Goal: Task Accomplishment & Management: Manage account settings

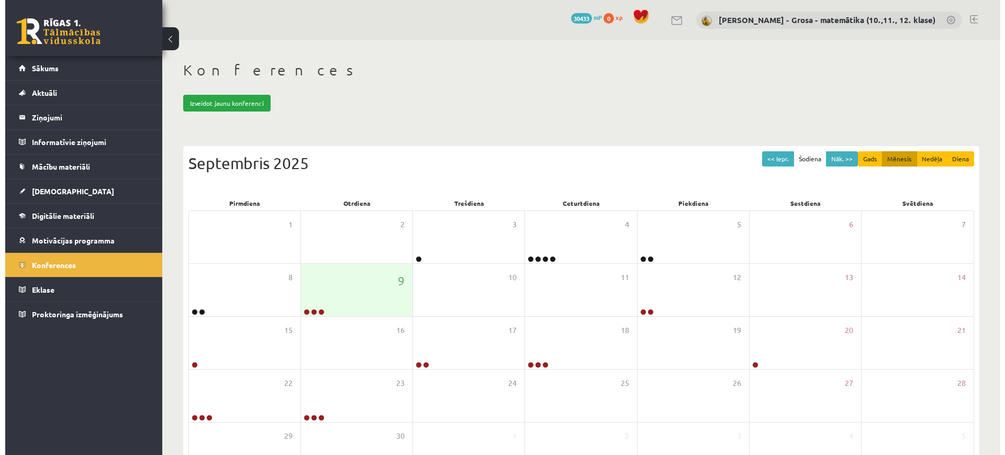
scroll to position [75, 0]
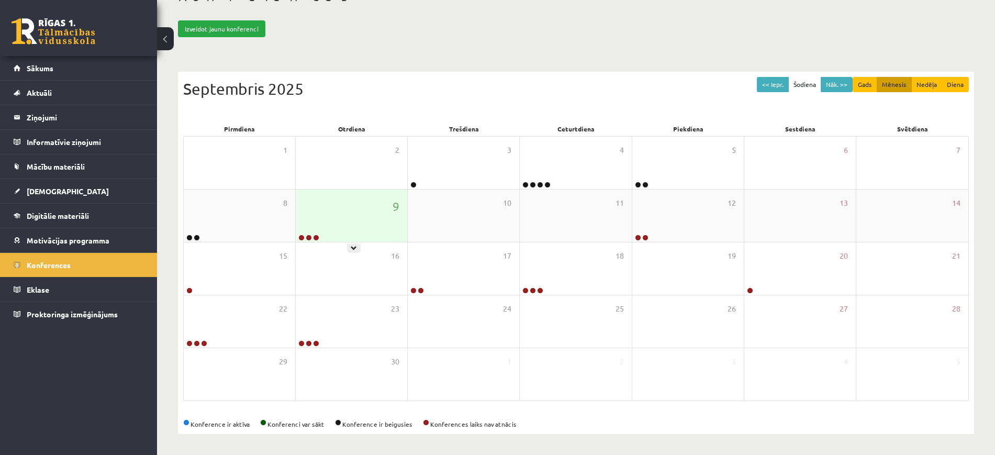
click at [309, 208] on div "9" at bounding box center [352, 216] width 112 height 52
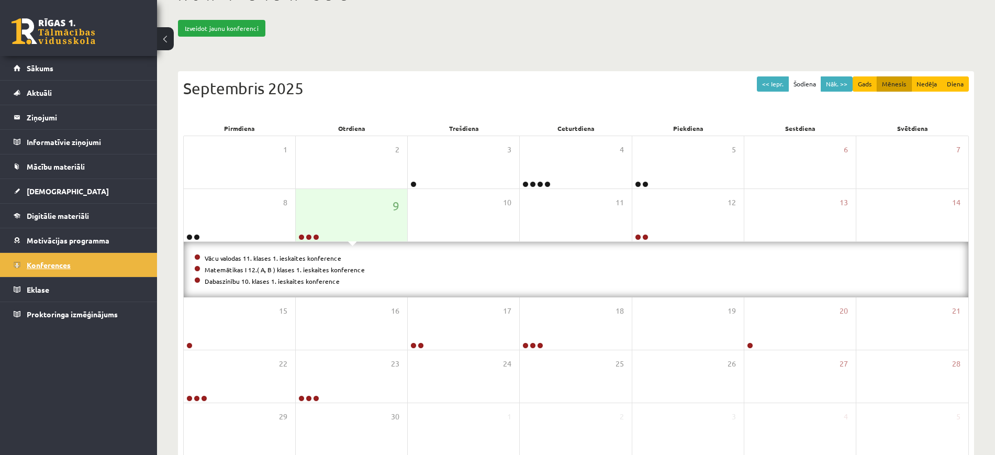
click at [126, 266] on link "Konferences" at bounding box center [79, 265] width 130 height 24
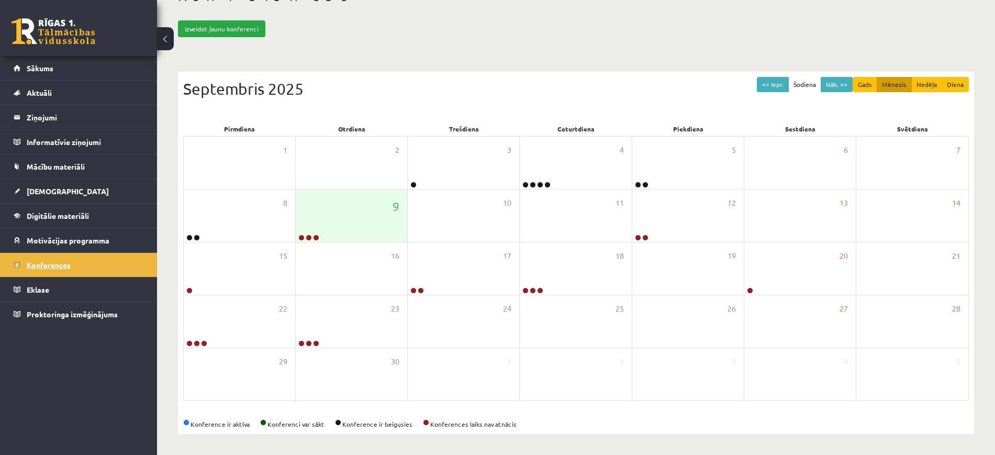
click at [90, 263] on link "Konferences" at bounding box center [79, 265] width 130 height 24
click at [340, 237] on div "9" at bounding box center [352, 216] width 112 height 52
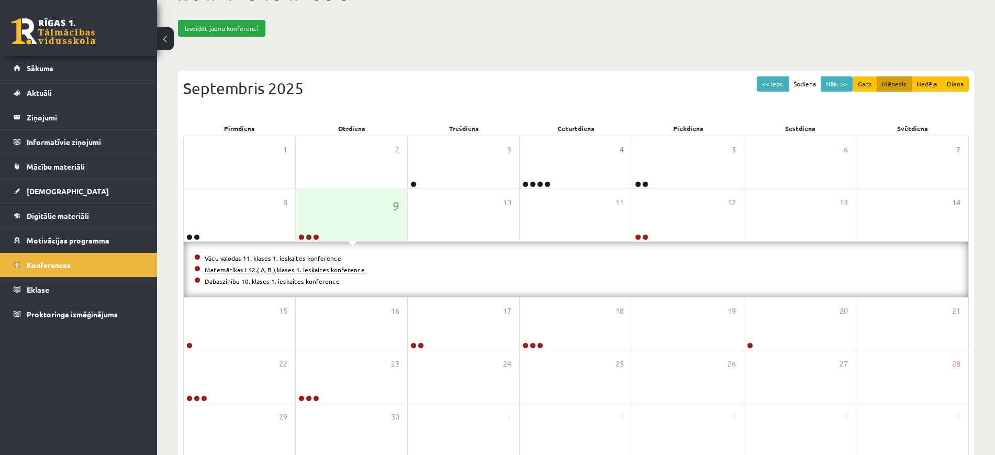
click at [314, 266] on link "Matemātikas I 12.( A, B ) klases 1. ieskaites konference" at bounding box center [285, 269] width 160 height 8
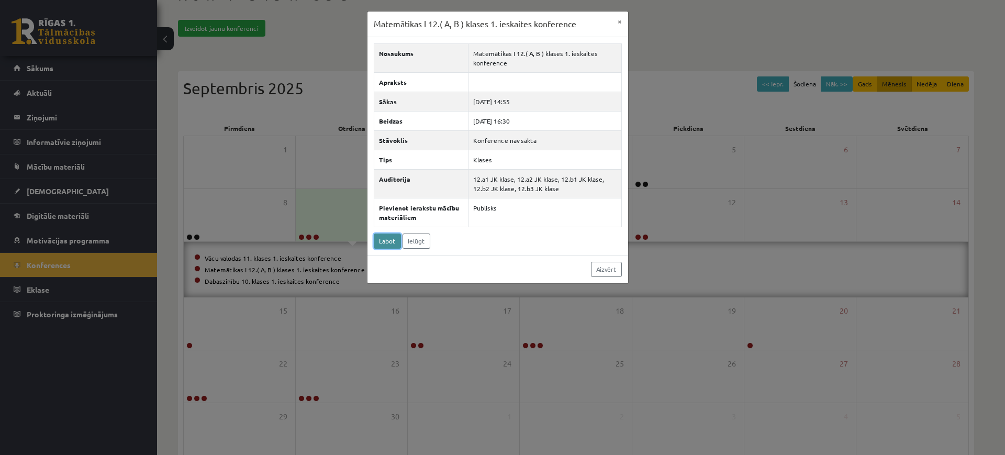
click at [389, 242] on link "Labot" at bounding box center [387, 241] width 27 height 15
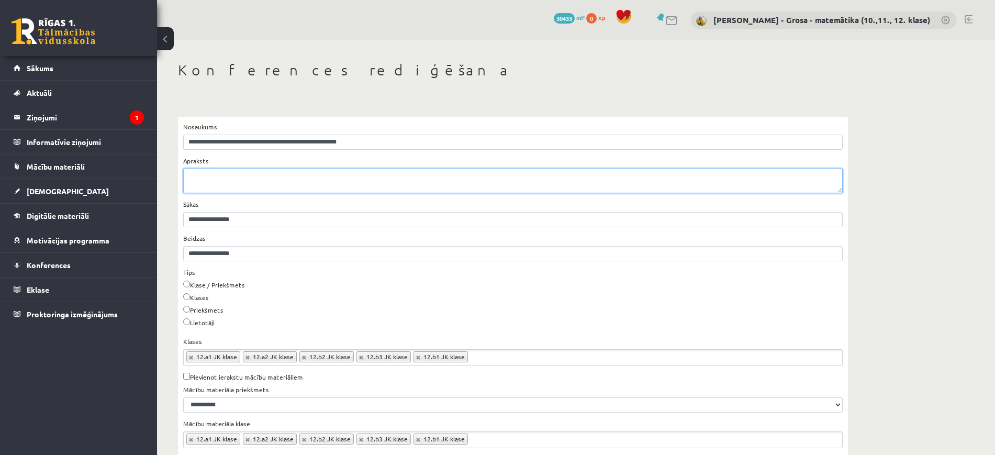
click at [291, 191] on textarea "Apraksts" at bounding box center [513, 181] width 660 height 25
drag, startPoint x: 305, startPoint y: 174, endPoint x: 312, endPoint y: 178, distance: 7.6
click at [309, 176] on textarea "**********" at bounding box center [513, 181] width 660 height 25
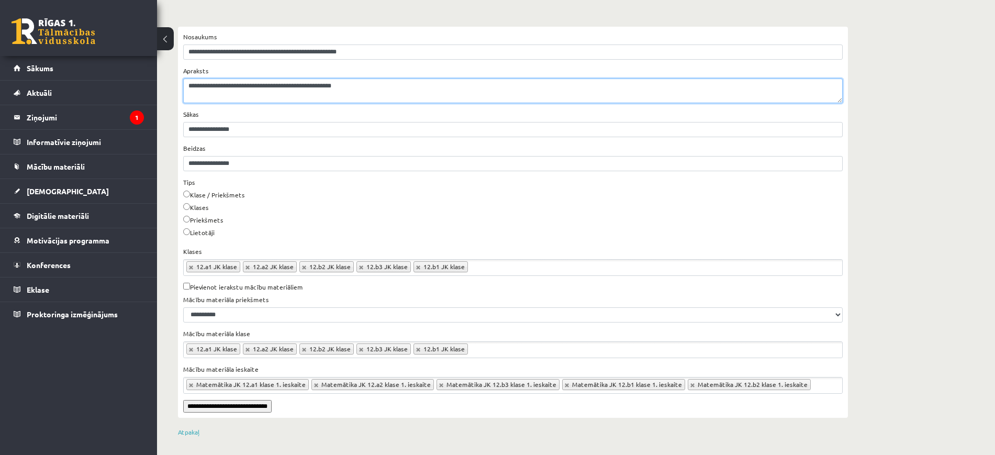
scroll to position [93, 0]
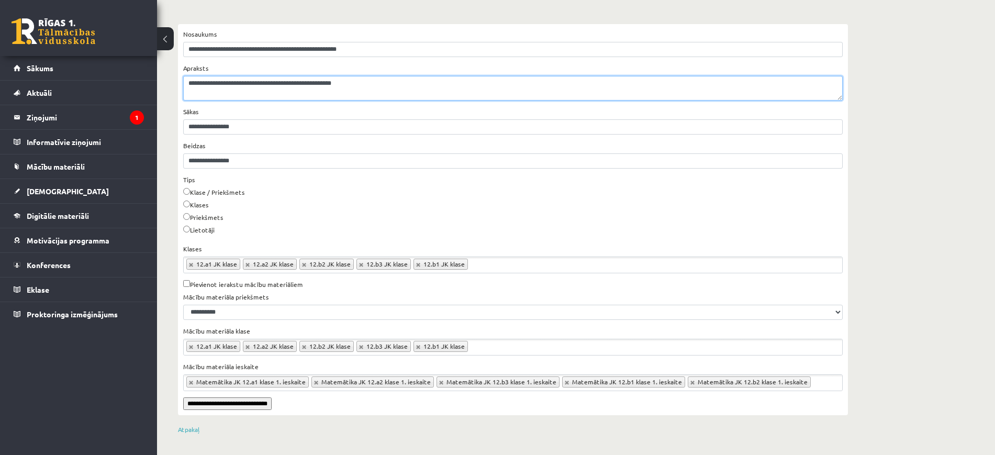
type textarea "**********"
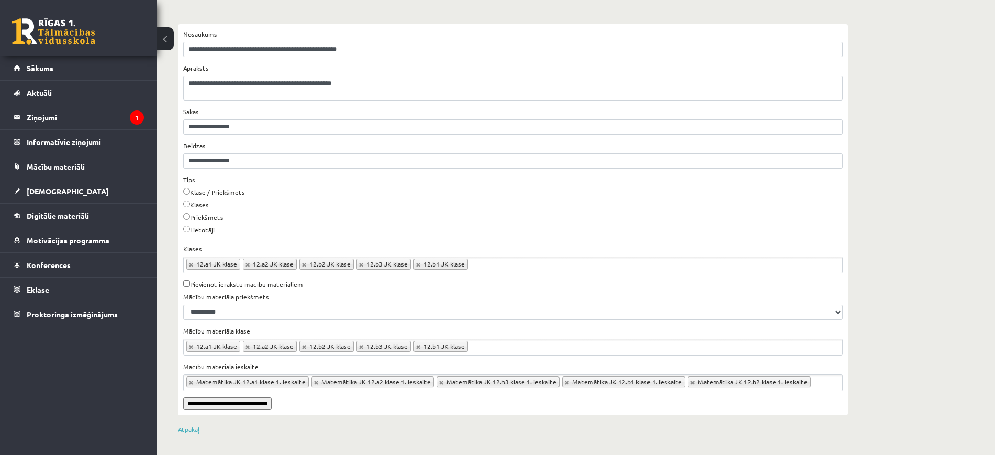
click at [275, 410] on div "**********" at bounding box center [513, 219] width 670 height 391
click at [272, 405] on input "**********" at bounding box center [227, 403] width 88 height 13
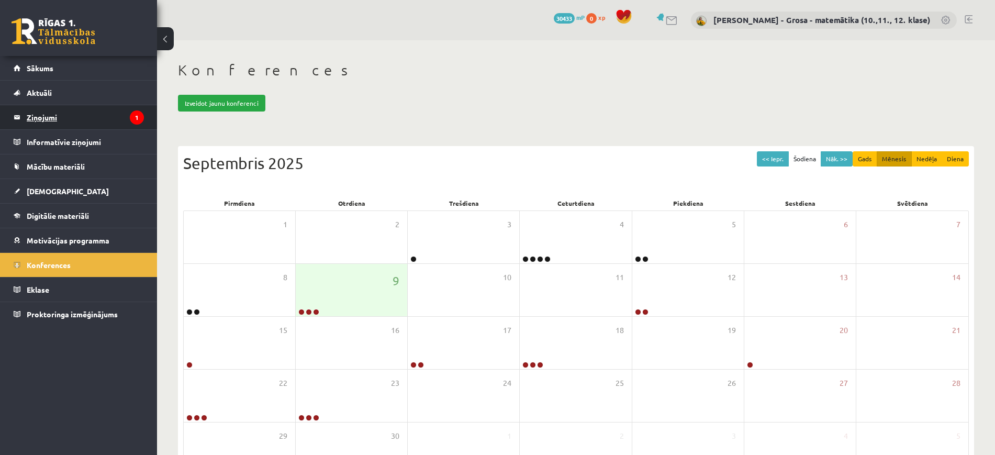
click at [139, 120] on icon "1" at bounding box center [137, 117] width 14 height 14
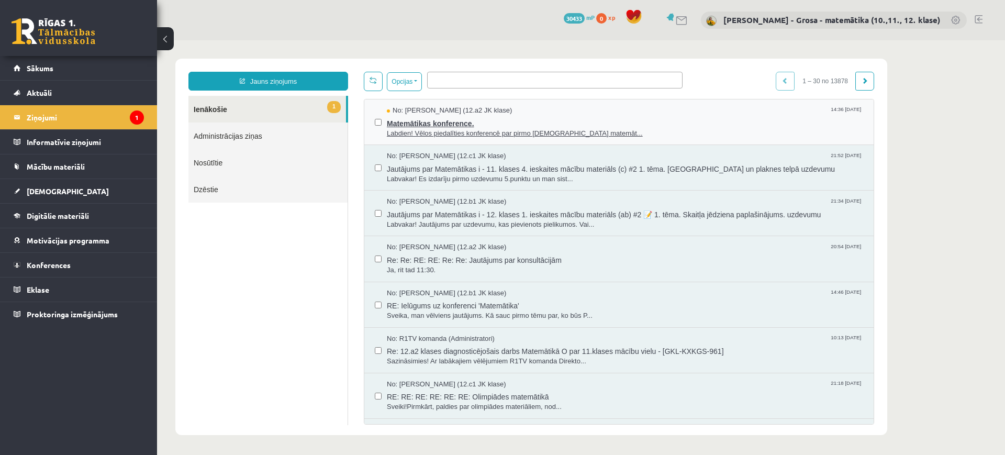
click at [658, 125] on span "Matemātikas konference." at bounding box center [625, 122] width 476 height 13
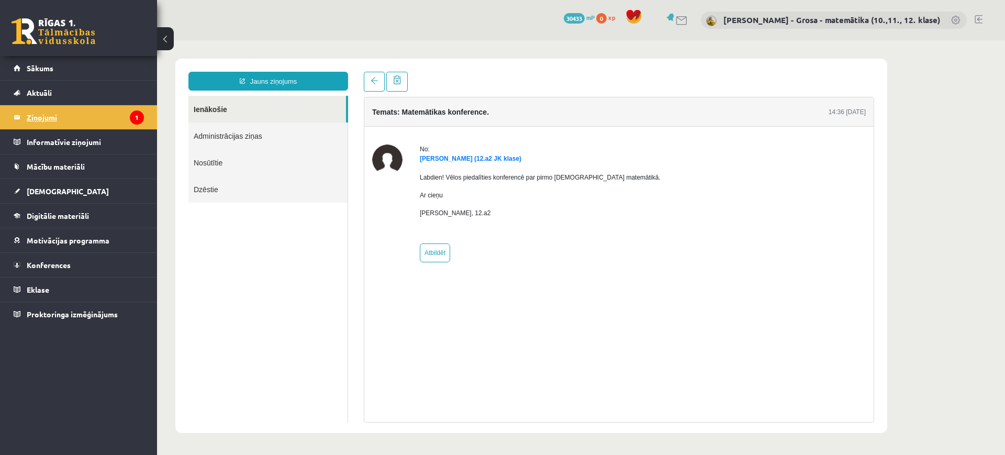
click at [108, 119] on legend "Ziņojumi 1" at bounding box center [85, 117] width 117 height 24
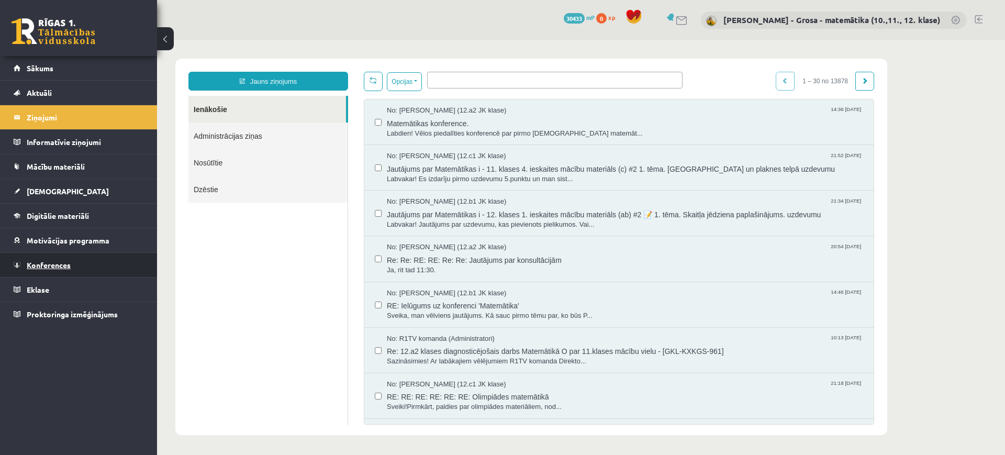
click at [79, 264] on link "Konferences" at bounding box center [79, 265] width 130 height 24
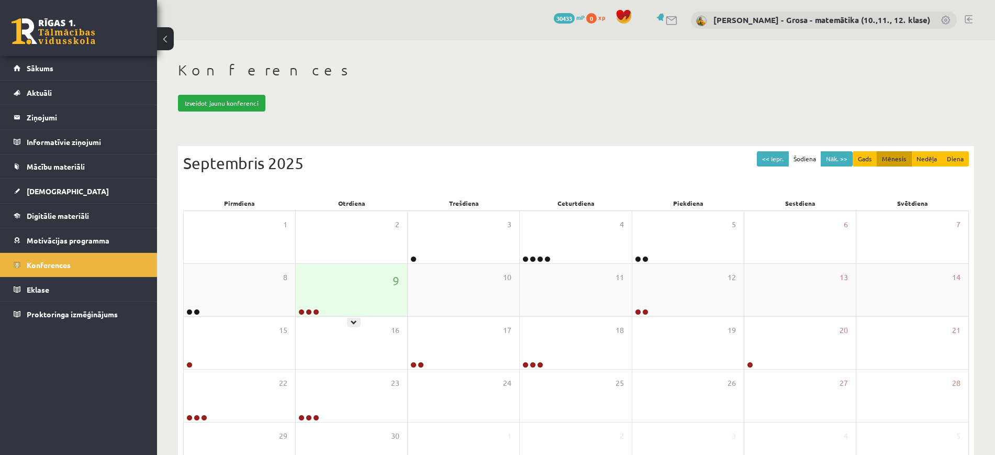
click at [351, 310] on div "9" at bounding box center [352, 290] width 112 height 52
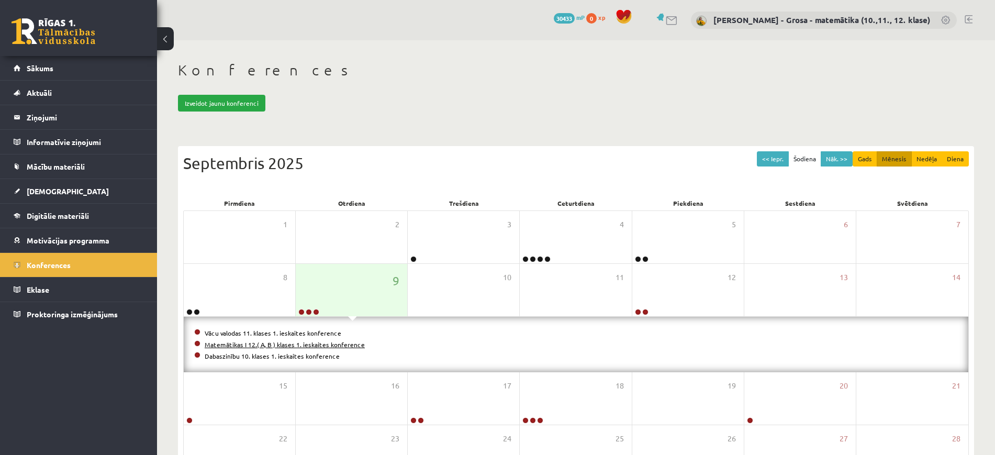
click at [305, 345] on link "Matemātikas I 12.( A, B ) klases 1. ieskaites konference" at bounding box center [285, 344] width 160 height 8
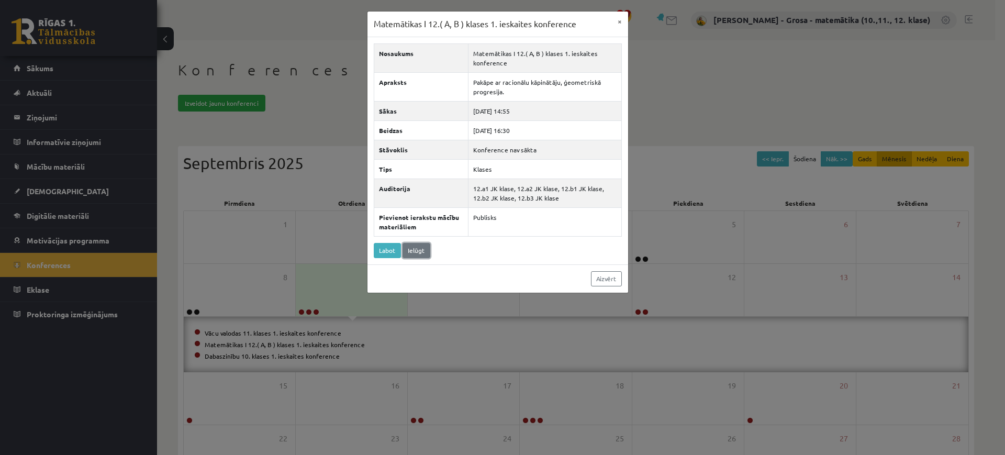
click at [418, 251] on link "Ielūgt" at bounding box center [417, 250] width 28 height 15
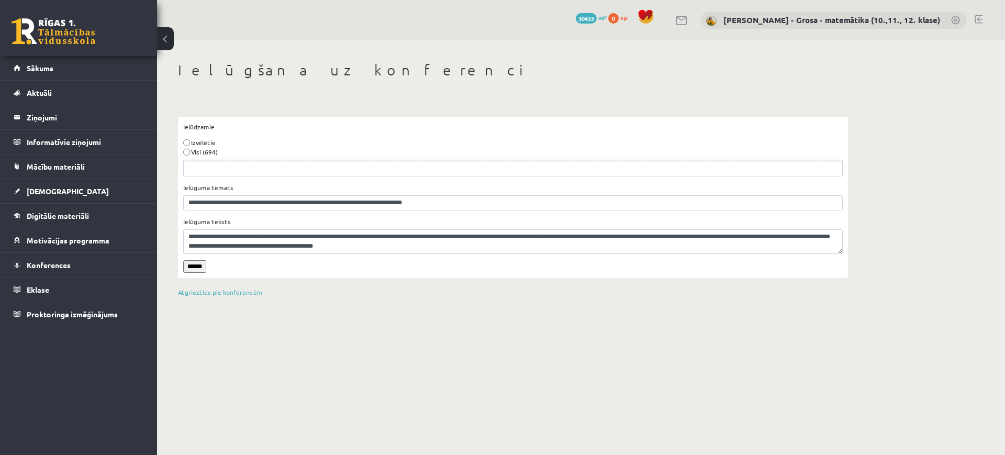
click at [207, 153] on label "Visi (694)" at bounding box center [204, 151] width 27 height 9
click at [204, 261] on input "******" at bounding box center [194, 266] width 23 height 13
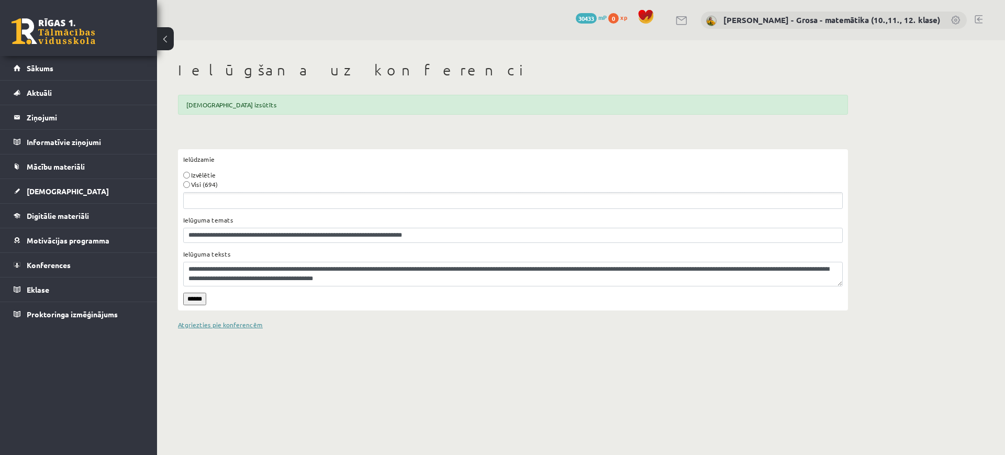
click at [241, 321] on link "Atgriezties pie konferencēm" at bounding box center [220, 324] width 85 height 8
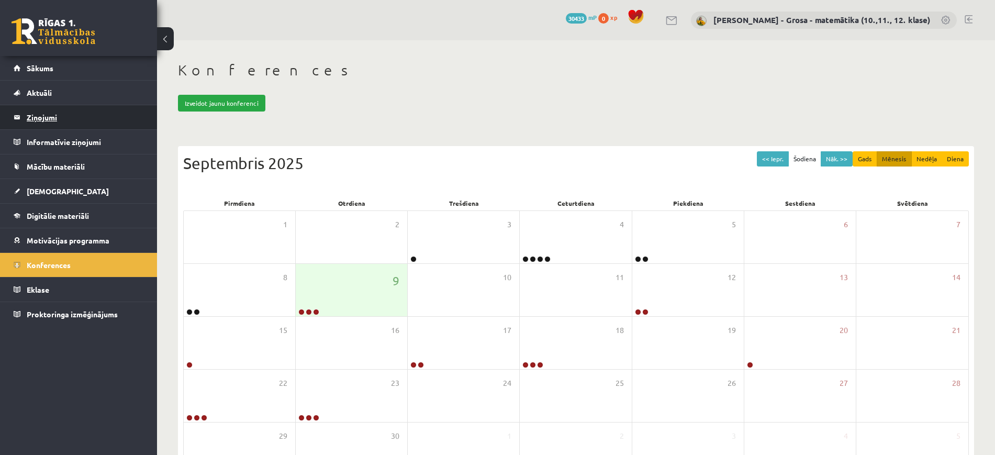
click at [119, 108] on legend "Ziņojumi 0" at bounding box center [85, 117] width 117 height 24
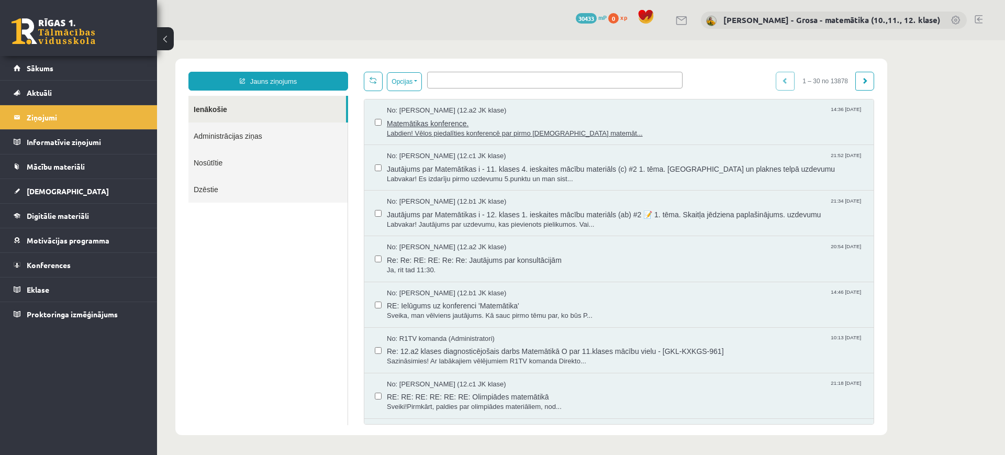
click at [468, 109] on span "No: Rebeka Trofimova (12.a2 JK klase)" at bounding box center [446, 111] width 119 height 10
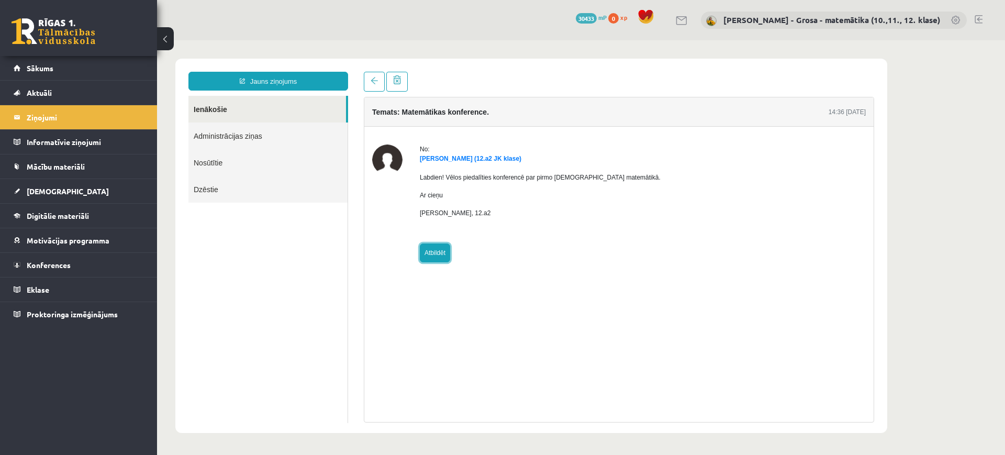
click at [447, 250] on link "Atbildēt" at bounding box center [435, 252] width 30 height 19
type input "**********"
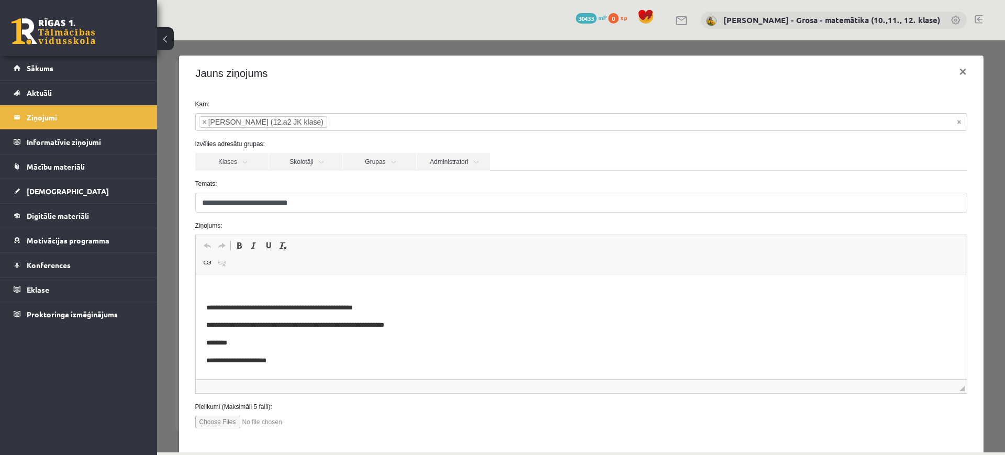
click at [398, 277] on html "**********" at bounding box center [580, 325] width 771 height 103
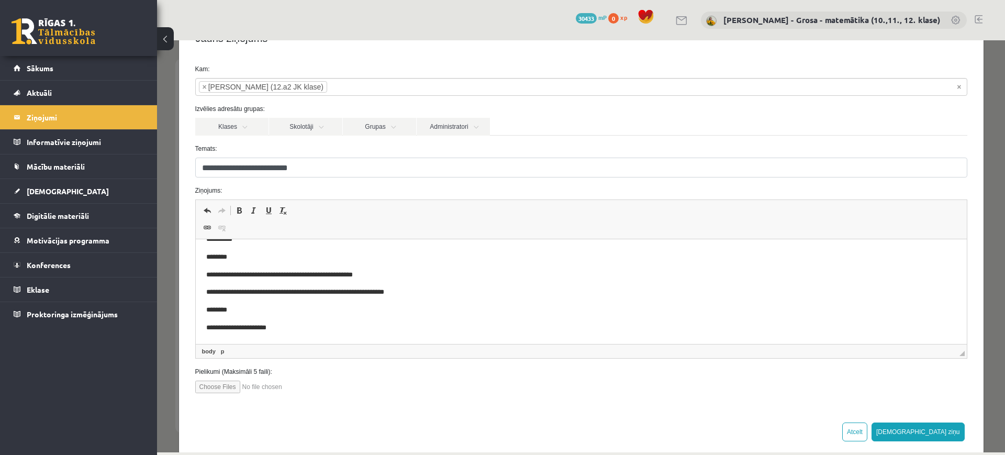
scroll to position [51, 0]
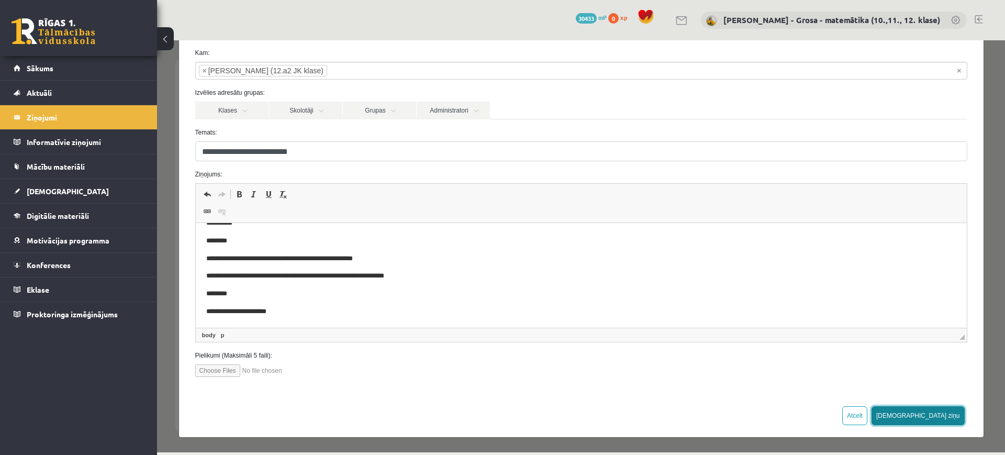
click at [939, 416] on button "Sūtīt ziņu" at bounding box center [918, 415] width 93 height 19
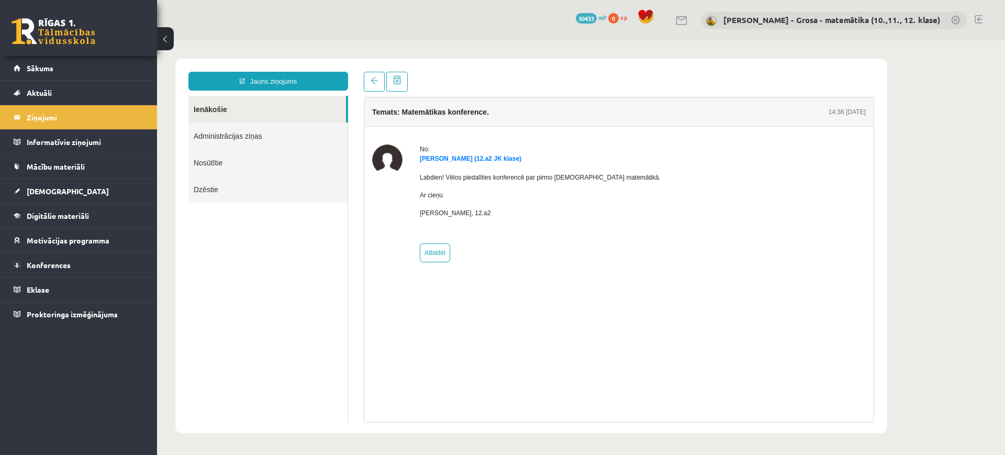
scroll to position [0, 0]
click at [213, 163] on link "Nosūtītie" at bounding box center [267, 162] width 159 height 27
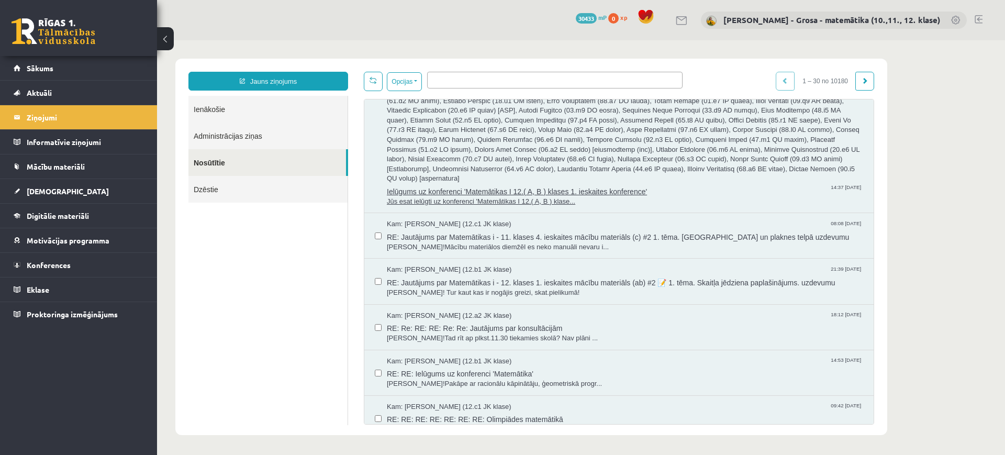
scroll to position [1636, 0]
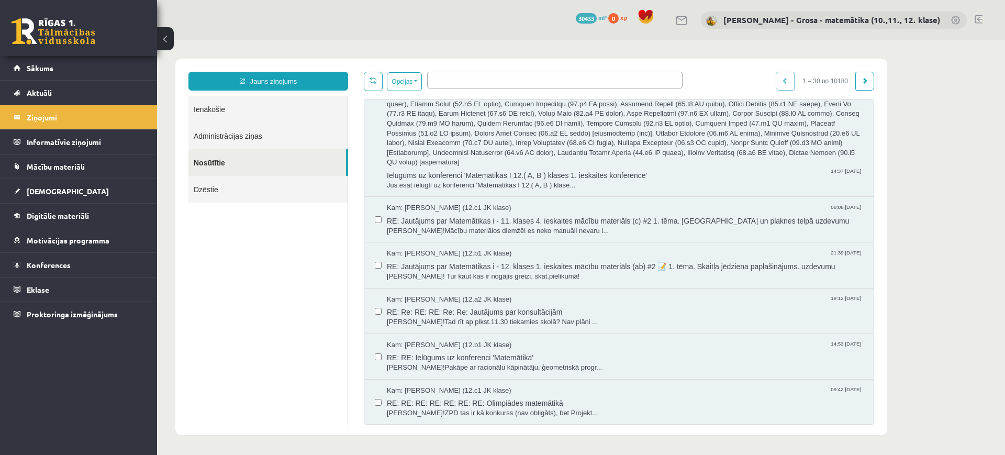
click at [240, 98] on link "Ienākošie" at bounding box center [267, 109] width 159 height 27
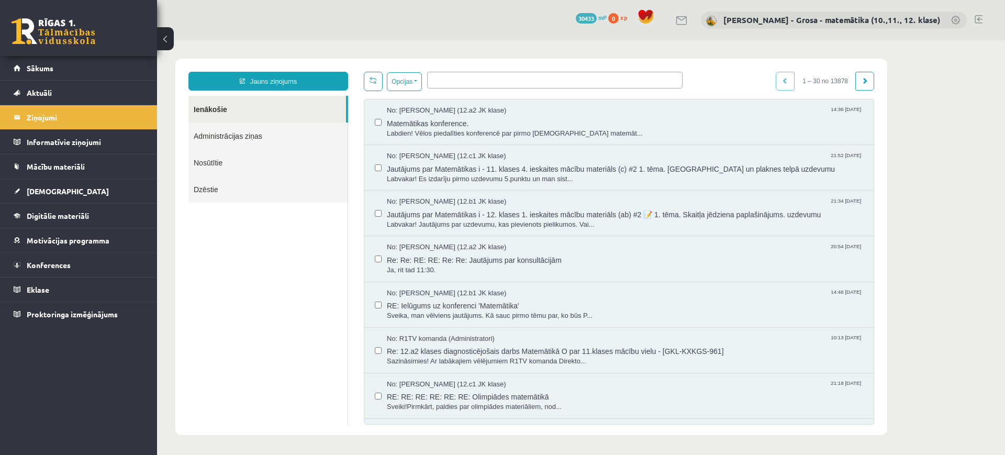
click at [195, 105] on link "Ienākošie" at bounding box center [267, 109] width 158 height 27
click at [217, 164] on link "Nosūtītie" at bounding box center [267, 162] width 159 height 27
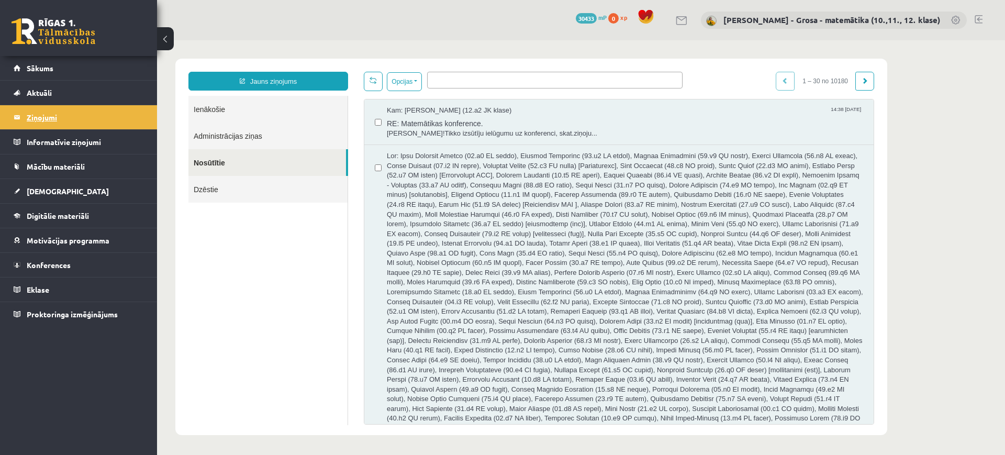
click at [53, 124] on legend "Ziņojumi 0" at bounding box center [85, 117] width 117 height 24
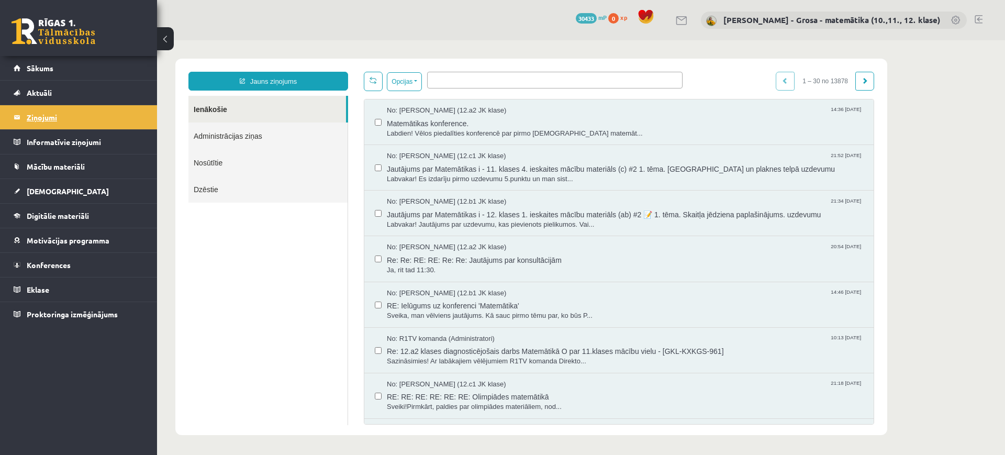
click at [53, 124] on legend "Ziņojumi 0" at bounding box center [85, 117] width 117 height 24
click at [399, 116] on span "Matemātikas konference." at bounding box center [625, 122] width 476 height 13
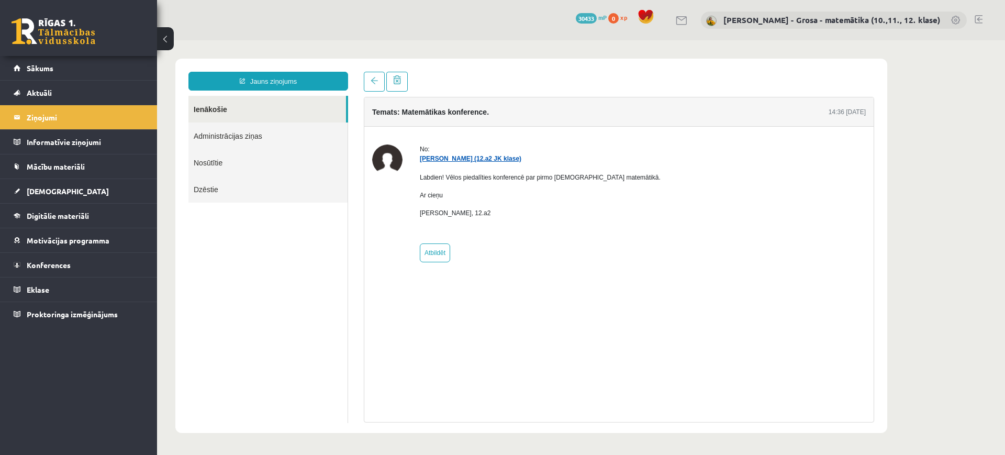
click at [450, 161] on link "Rebeka Trofimova (12.a2 JK klase)" at bounding box center [471, 158] width 102 height 7
click at [279, 109] on link "Ienākošie" at bounding box center [267, 109] width 158 height 27
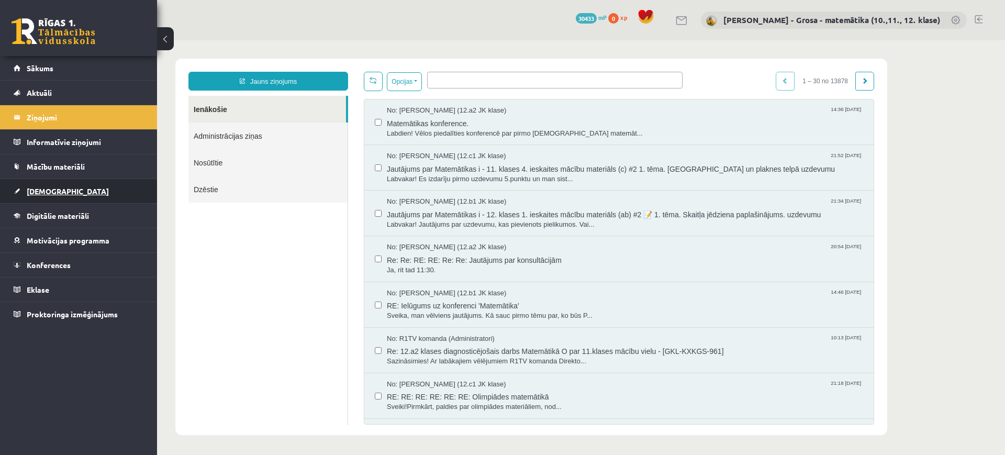
click at [52, 182] on link "[DEMOGRAPHIC_DATA]" at bounding box center [79, 191] width 130 height 24
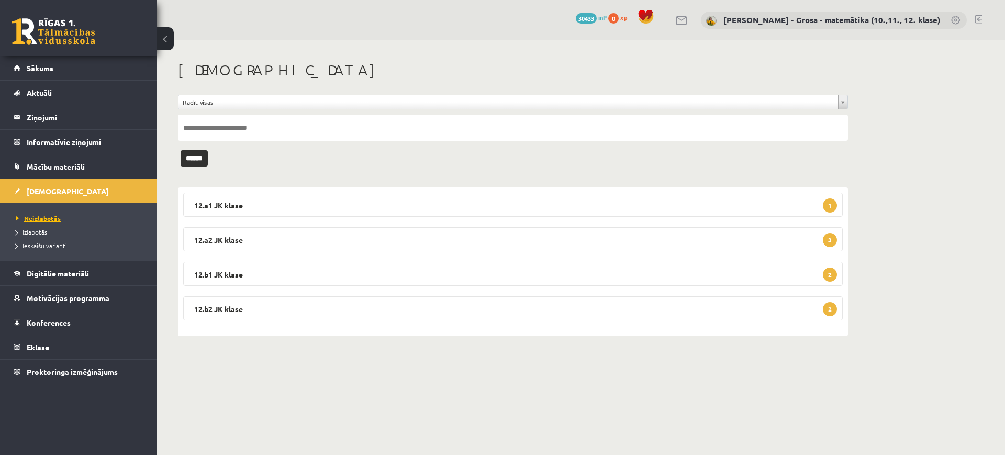
click at [87, 220] on link "Neizlabotās" at bounding box center [81, 218] width 131 height 9
click at [55, 214] on span "Neizlabotās" at bounding box center [38, 218] width 45 height 8
click at [33, 233] on span "Izlabotās" at bounding box center [31, 232] width 31 height 8
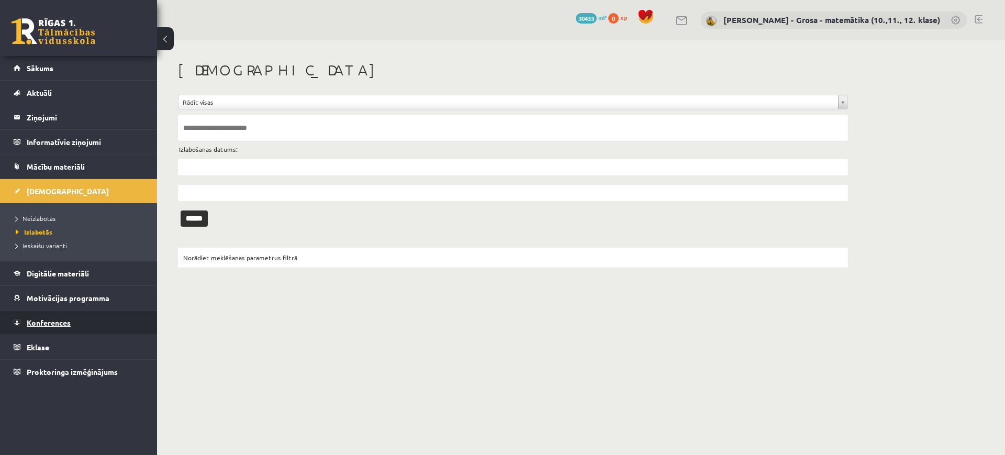
click at [54, 330] on link "Konferences" at bounding box center [79, 322] width 130 height 24
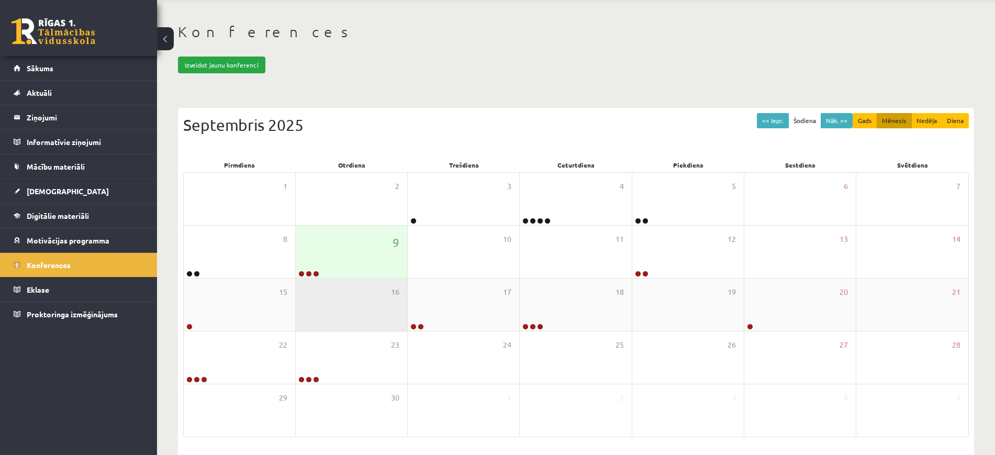
scroll to position [75, 0]
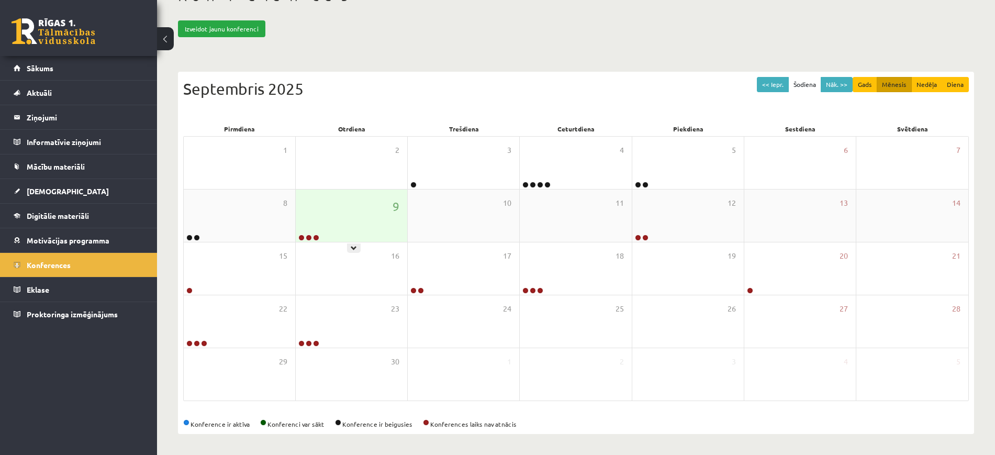
click at [343, 229] on div "9" at bounding box center [352, 216] width 112 height 52
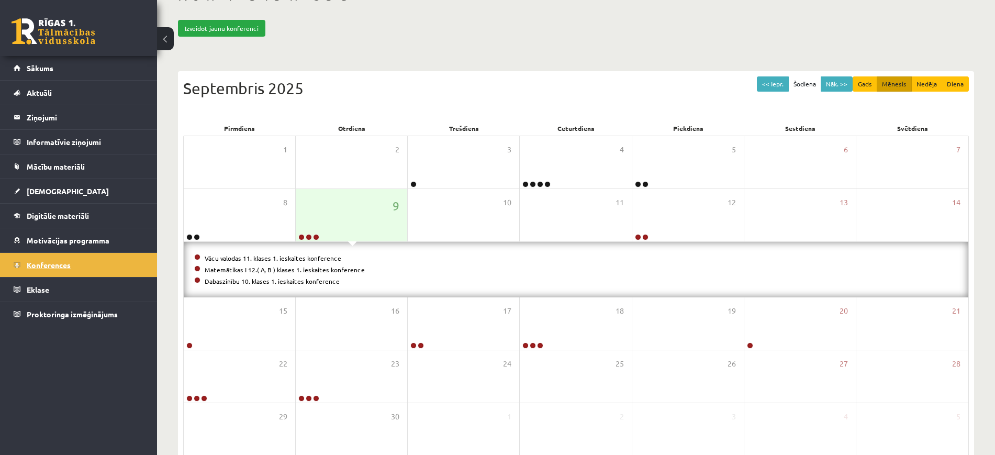
click at [94, 264] on link "Konferences" at bounding box center [79, 265] width 130 height 24
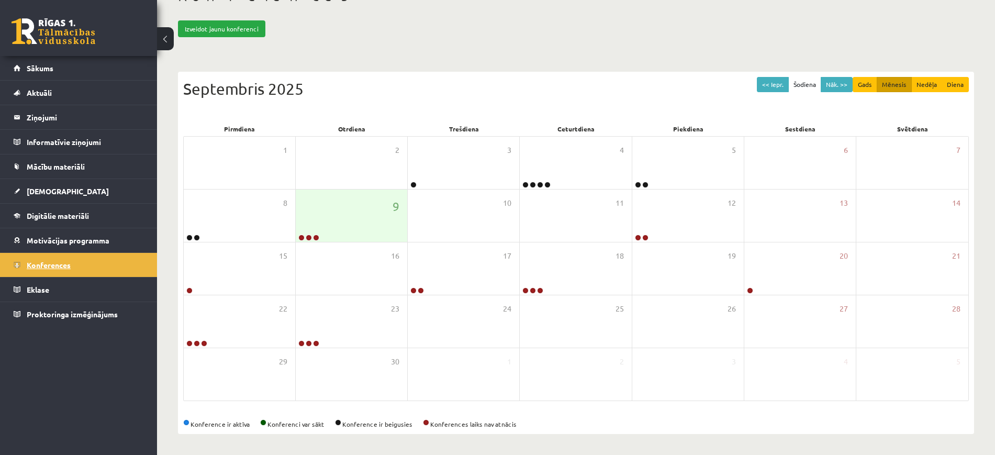
click at [92, 266] on link "Konferences" at bounding box center [79, 265] width 130 height 24
click at [80, 264] on link "Konferences" at bounding box center [79, 265] width 130 height 24
click at [37, 269] on span "Konferences" at bounding box center [49, 264] width 44 height 9
click at [59, 261] on span "Konferences" at bounding box center [49, 264] width 44 height 9
click at [106, 73] on link "Sākums" at bounding box center [79, 68] width 130 height 24
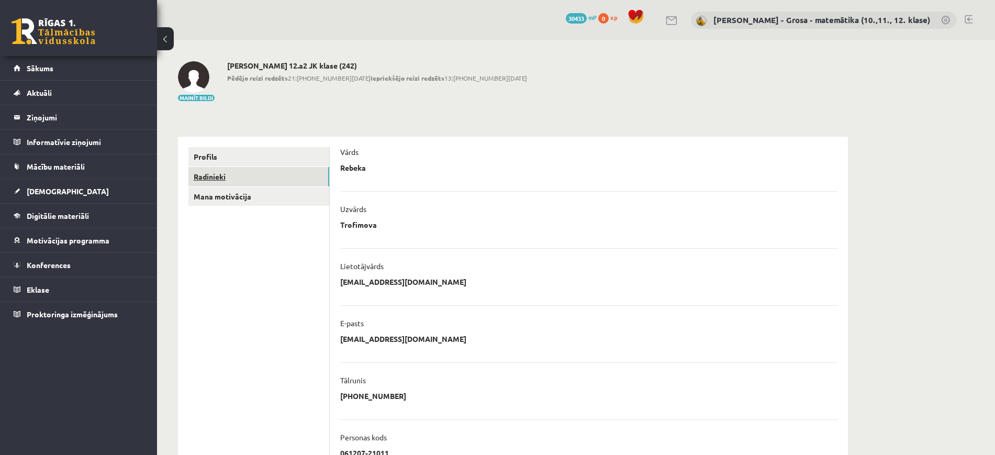
click at [258, 177] on link "Radinieki" at bounding box center [258, 176] width 141 height 19
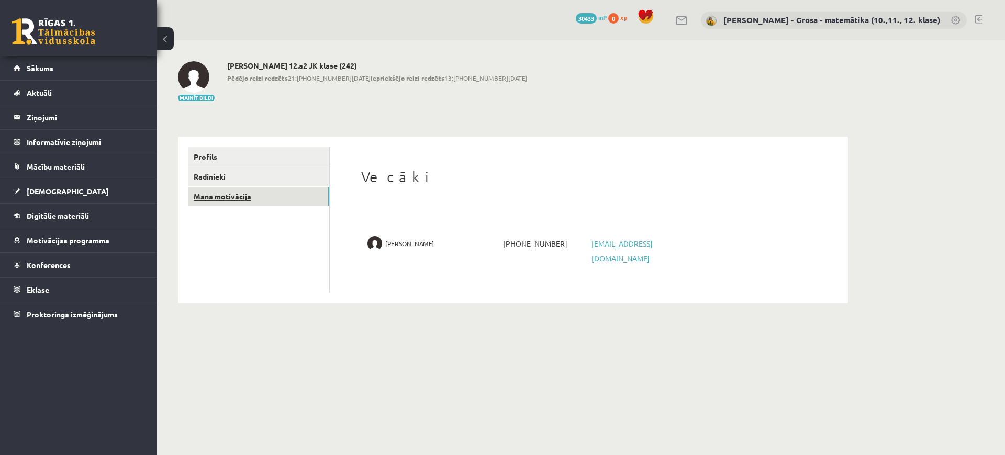
click at [216, 205] on link "Mana motivācija" at bounding box center [258, 196] width 141 height 19
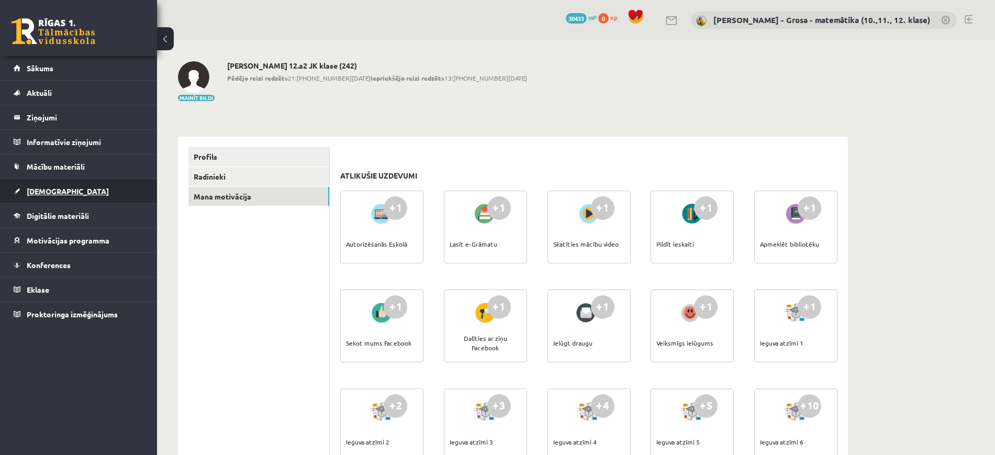
click at [30, 185] on link "[DEMOGRAPHIC_DATA]" at bounding box center [79, 191] width 130 height 24
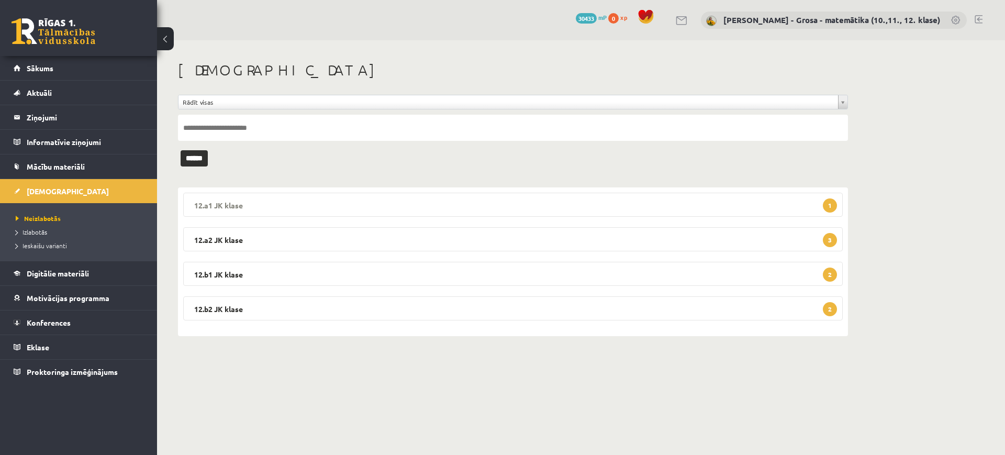
click at [370, 205] on legend "12.a1 JK klase 1" at bounding box center [513, 205] width 660 height 24
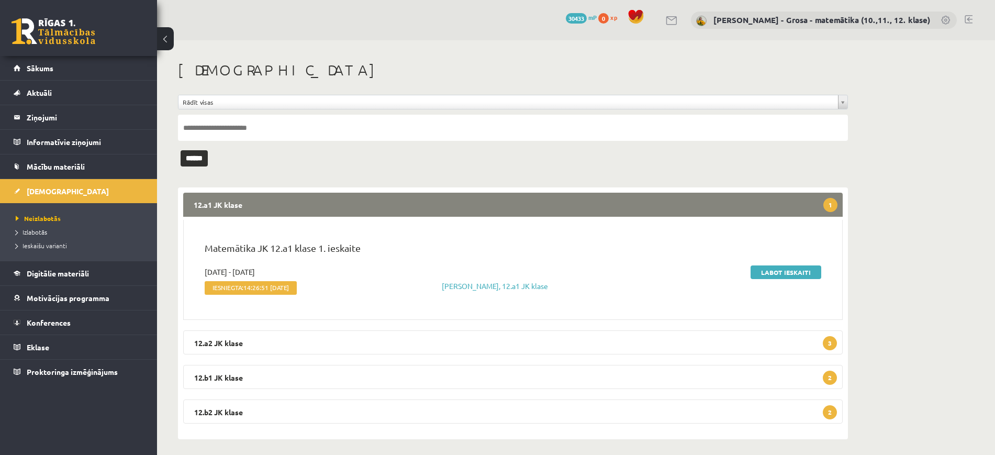
click at [439, 324] on div "12.a1 JK klase 1 Matemātika JK 12.a1 klase 1. ieskaite [DATE] - [DATE] Iesniegt…" at bounding box center [513, 313] width 670 height 252
click at [426, 343] on legend "12.a2 JK klase 3" at bounding box center [513, 342] width 660 height 24
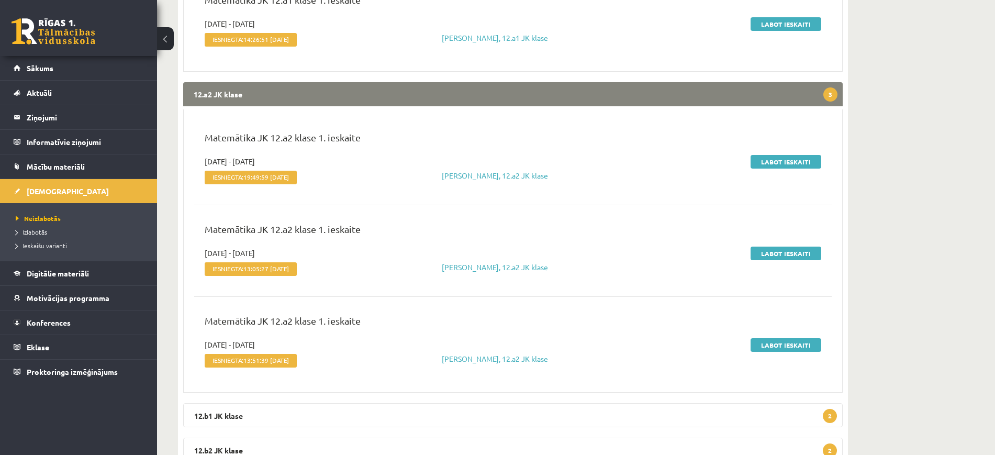
scroll to position [292, 0]
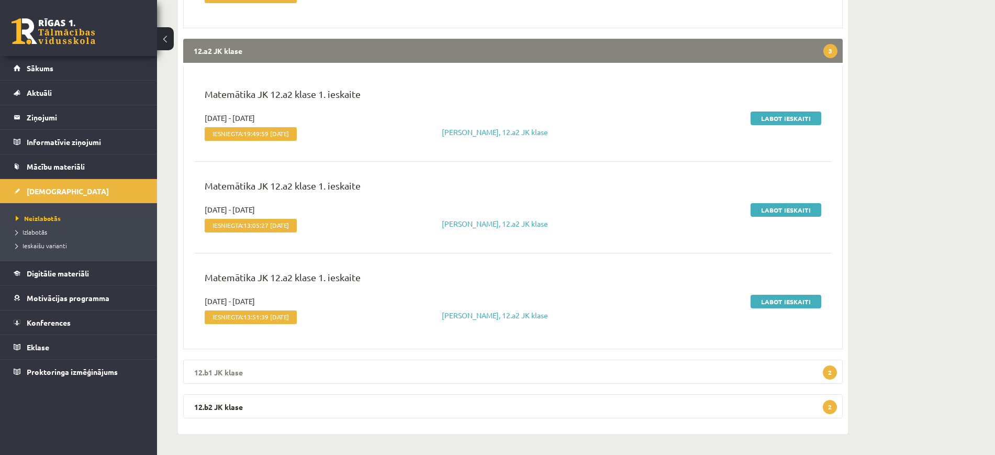
click at [342, 370] on legend "12.b1 JK klase 2" at bounding box center [513, 372] width 660 height 24
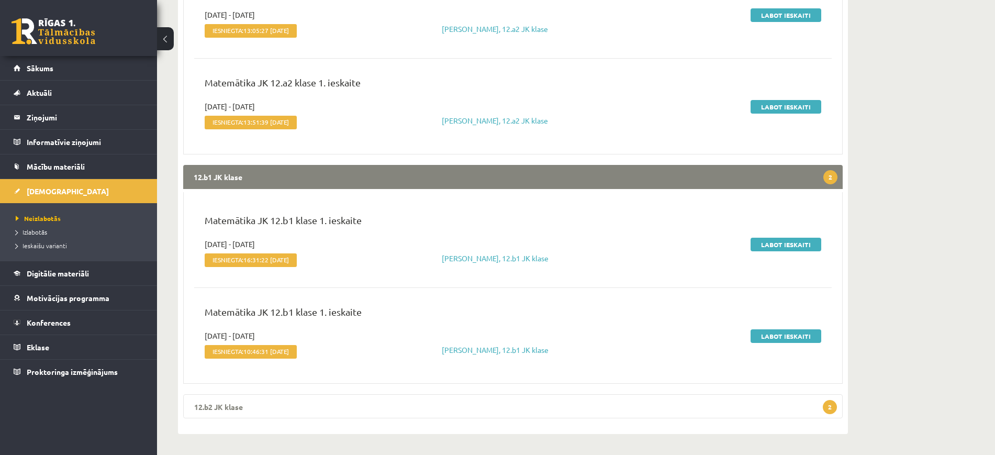
click at [308, 396] on legend "12.b2 JK klase 2" at bounding box center [513, 406] width 660 height 24
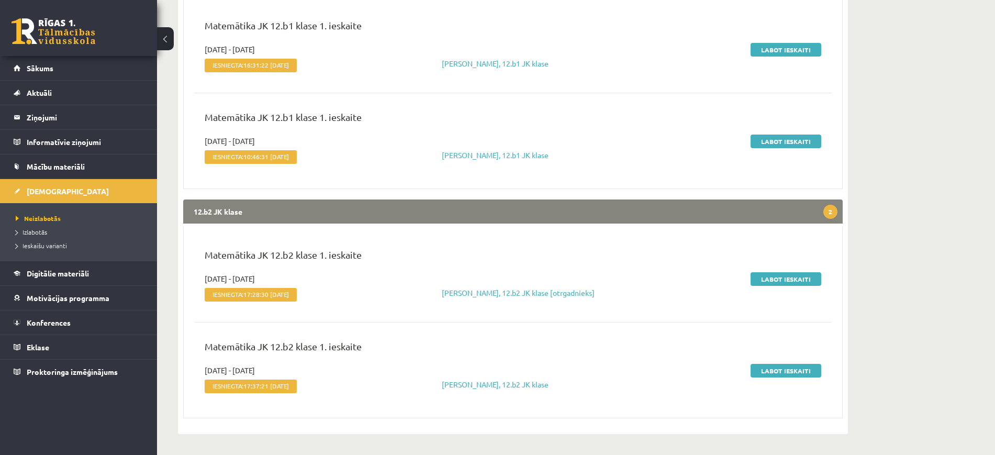
scroll to position [685, 0]
click at [80, 70] on link "Sākums" at bounding box center [79, 68] width 130 height 24
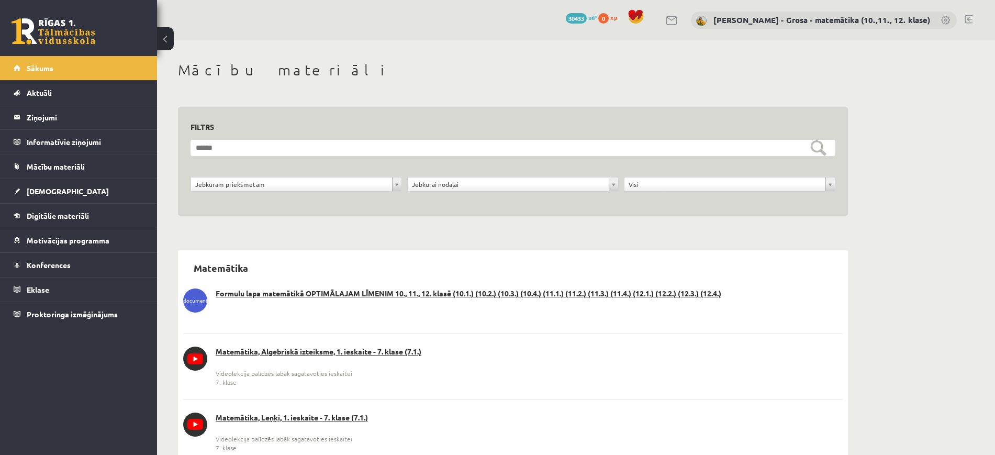
click at [39, 115] on legend "Ziņojumi 0" at bounding box center [85, 117] width 117 height 24
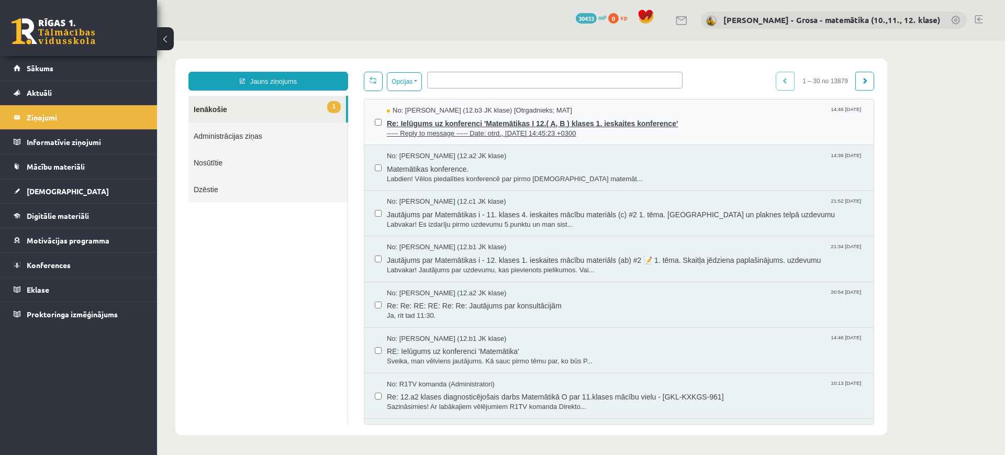
click at [659, 126] on span "Re: Ielūgums uz konferenci 'Matemātikas I 12.( A, B ) klases 1. ieskaites konfe…" at bounding box center [625, 122] width 476 height 13
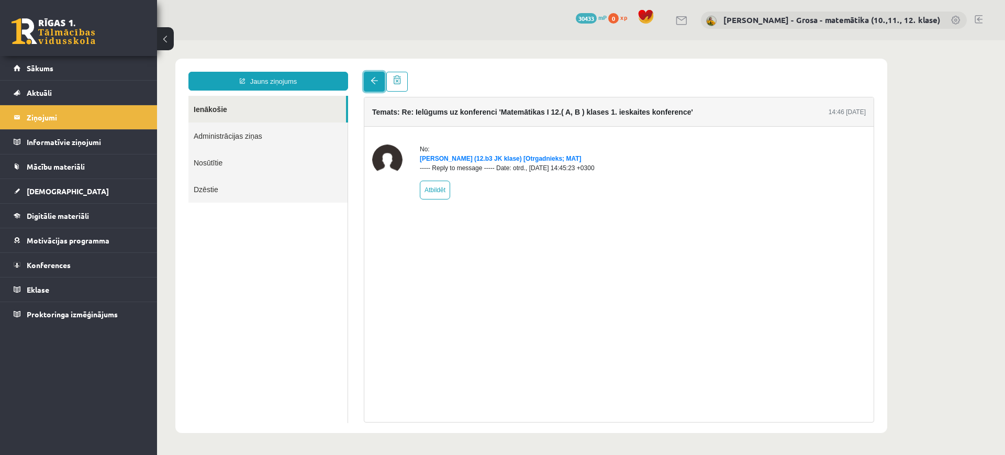
click at [375, 80] on span at bounding box center [374, 80] width 7 height 7
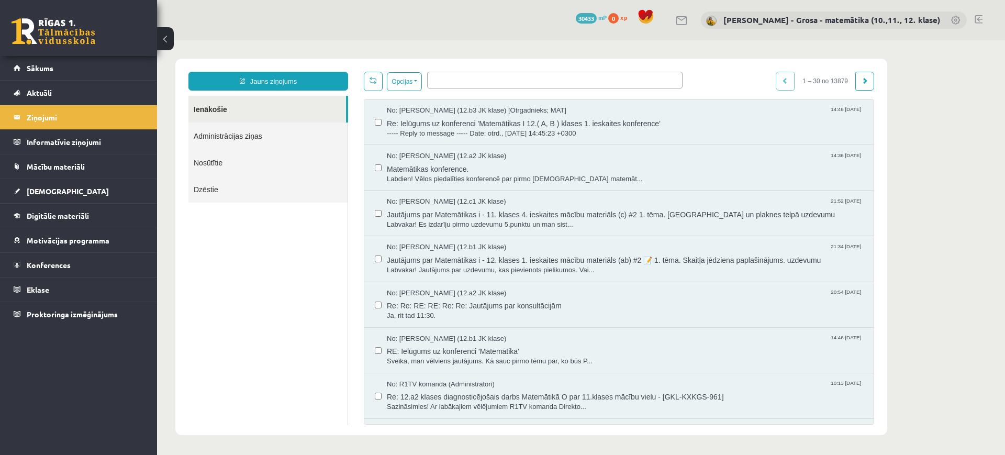
click at [285, 113] on link "Ienākošie" at bounding box center [267, 109] width 158 height 27
click at [224, 160] on link "Nosūtītie" at bounding box center [267, 162] width 159 height 27
click at [205, 159] on link "Nosūtītie" at bounding box center [267, 162] width 159 height 27
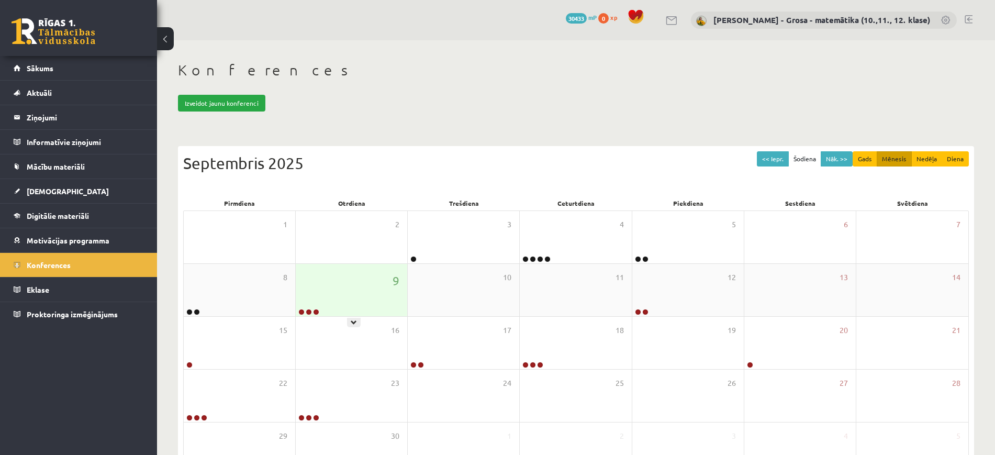
click at [343, 303] on div "9" at bounding box center [352, 290] width 112 height 52
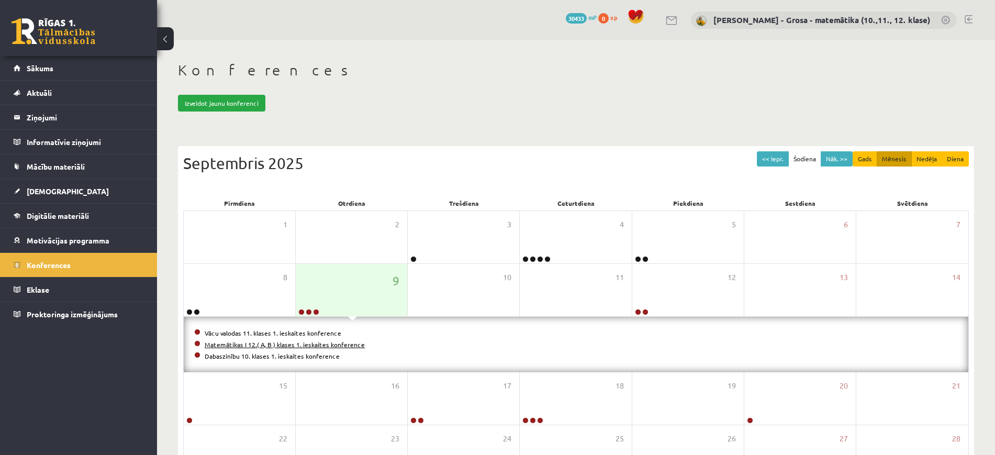
click at [305, 343] on link "Matemātikas I 12.( A, B ) klases 1. ieskaites konference" at bounding box center [285, 344] width 160 height 8
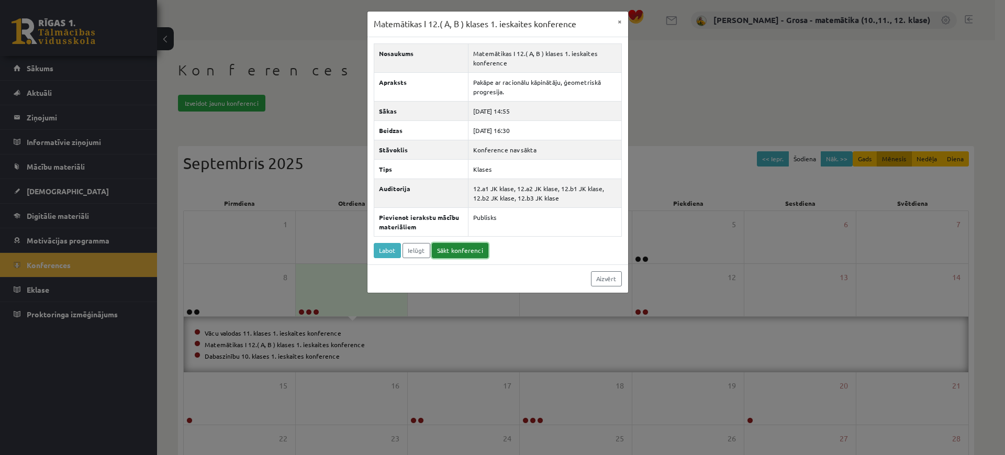
click at [479, 249] on link "Sākt konferenci" at bounding box center [460, 250] width 57 height 15
